Goal: Check status: Check status

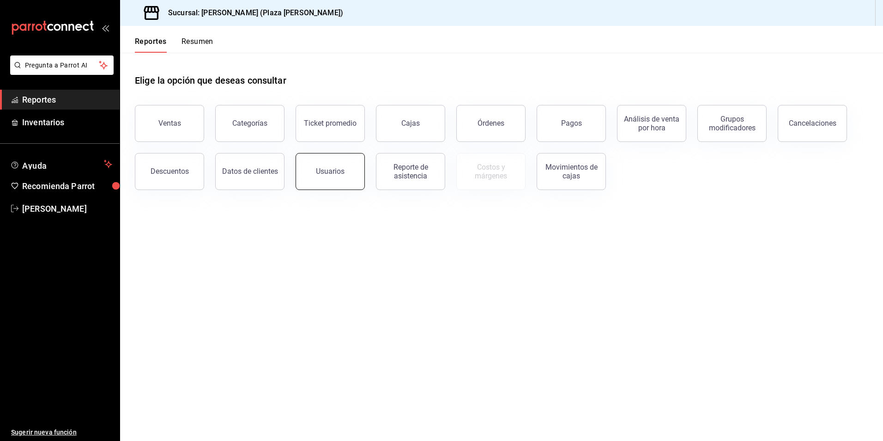
click at [331, 180] on button "Usuarios" at bounding box center [330, 171] width 69 height 37
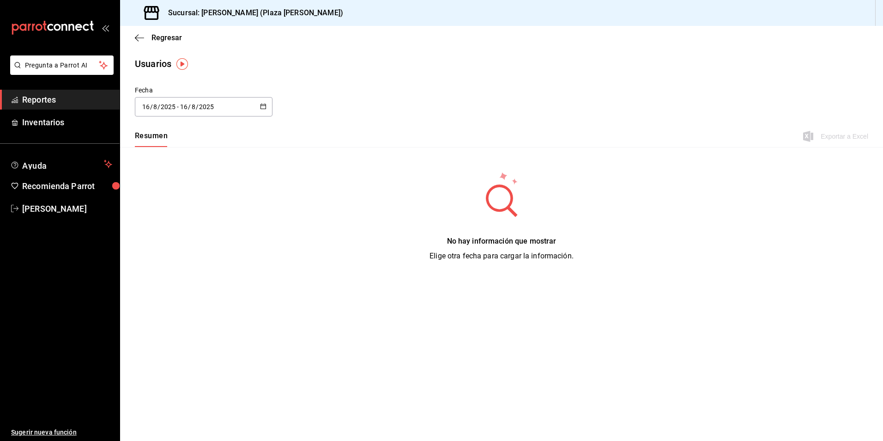
click at [264, 105] on \(Stroke\) "button" at bounding box center [263, 105] width 5 height 0
click at [172, 200] on li "Mes actual" at bounding box center [178, 198] width 87 height 21
type input "2025-08-01"
type input "1"
